Goal: Task Accomplishment & Management: Manage account settings

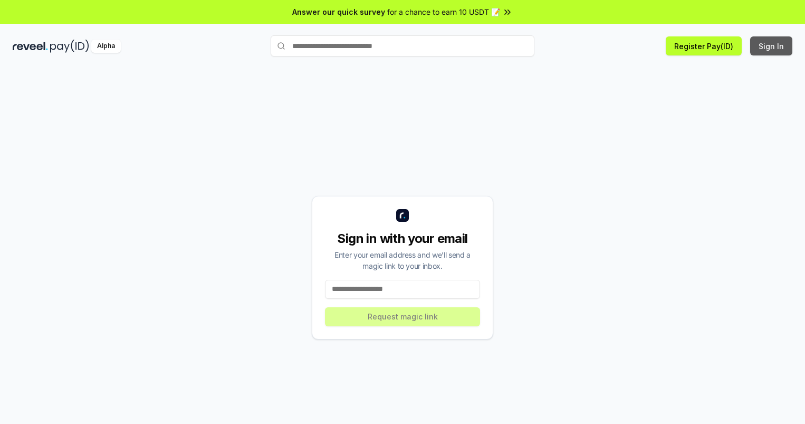
click at [772, 46] on button "Sign In" at bounding box center [771, 45] width 42 height 19
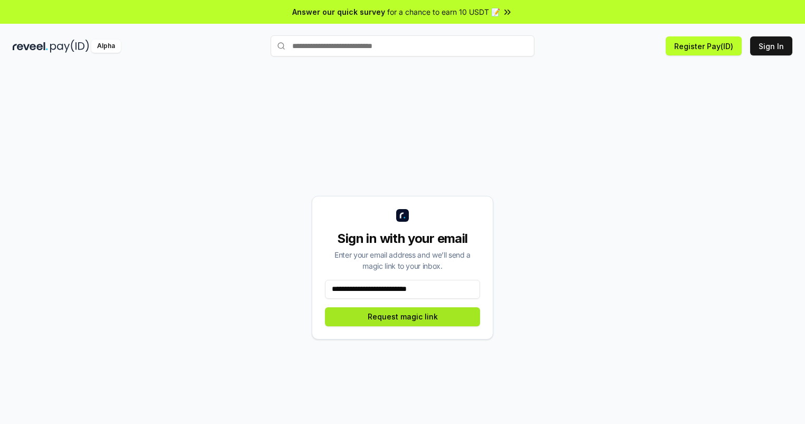
type input "**********"
click at [403, 316] on button "Request magic link" at bounding box center [402, 316] width 155 height 19
